Goal: Check status: Check status

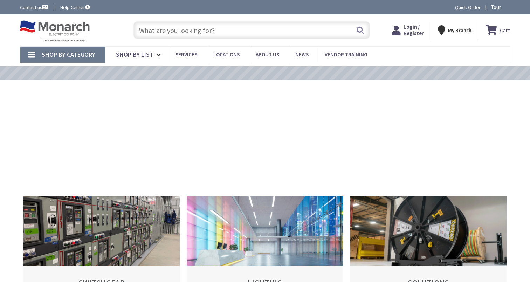
type input "[PERSON_NAME][GEOGRAPHIC_DATA], [GEOGRAPHIC_DATA]"
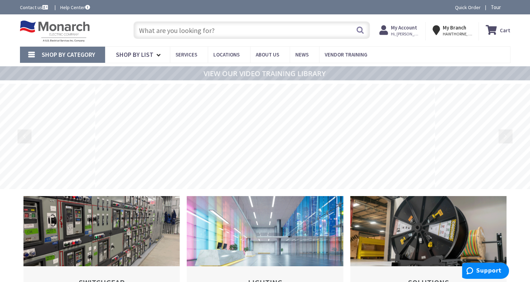
click at [407, 32] on span "Hi, [PERSON_NAME]" at bounding box center [406, 34] width 30 height 6
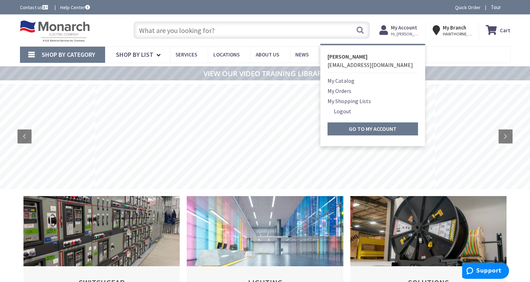
click at [345, 90] on link "My Orders" at bounding box center [340, 91] width 24 height 8
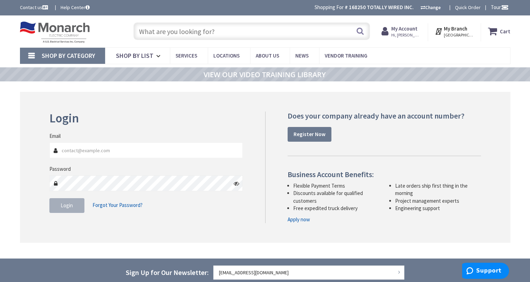
type input "[EMAIL_ADDRESS][DOMAIN_NAME]"
click at [69, 206] on span "Login" at bounding box center [67, 205] width 12 height 7
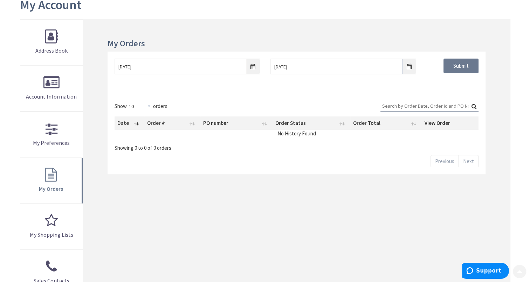
scroll to position [88, 0]
click at [411, 101] on input "Search:" at bounding box center [430, 105] width 98 height 11
type input "grossman"
click at [473, 104] on label "Search: grossman" at bounding box center [430, 105] width 98 height 11
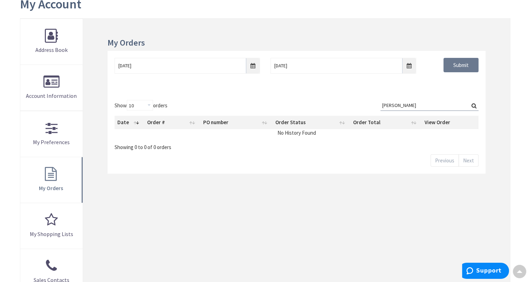
click at [473, 104] on input "grossman" at bounding box center [430, 105] width 98 height 11
click at [255, 69] on input "9/24/2025" at bounding box center [187, 66] width 145 height 16
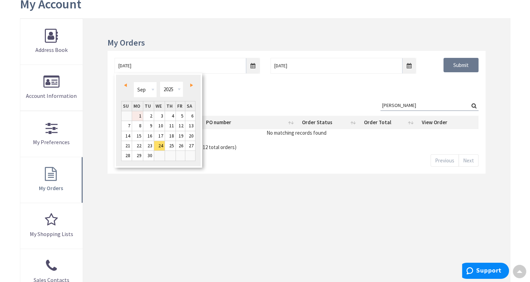
click at [141, 115] on link "1" at bounding box center [137, 115] width 11 height 9
type input "09/01/2025"
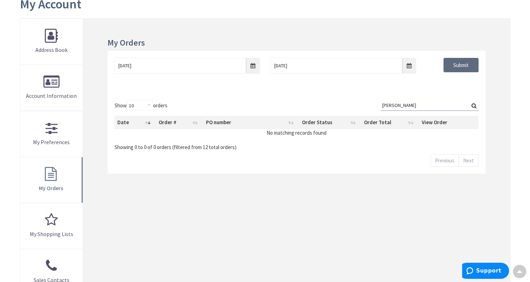
click at [461, 64] on input "Submit" at bounding box center [461, 65] width 35 height 15
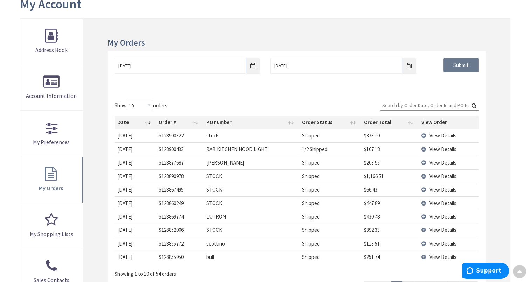
click at [416, 102] on input "Search:" at bounding box center [430, 105] width 98 height 11
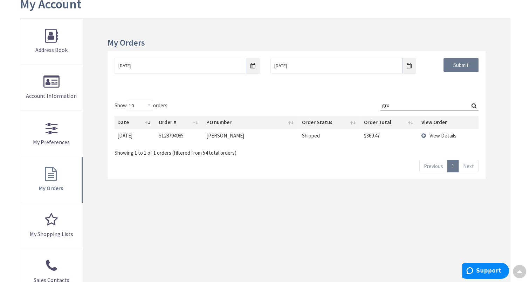
type input "gro"
click at [434, 133] on span "View Details" at bounding box center [443, 135] width 27 height 7
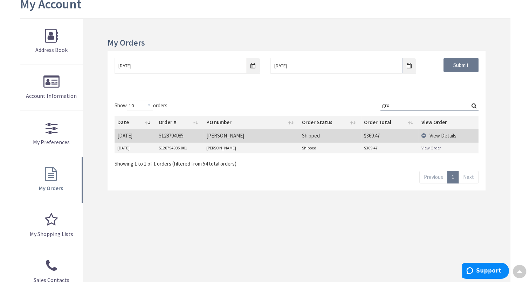
click at [428, 146] on link "View Order" at bounding box center [432, 148] width 20 height 6
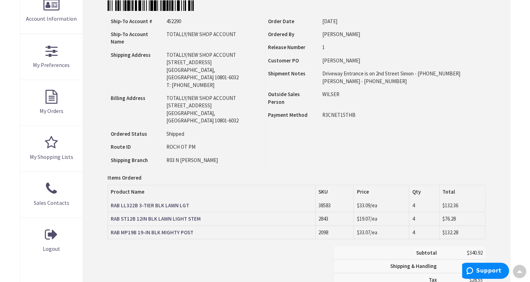
scroll to position [167, 0]
